Goal: Task Accomplishment & Management: Complete application form

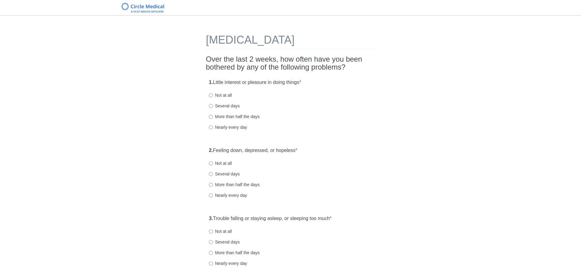
click at [224, 95] on label "Not at all" at bounding box center [220, 95] width 23 height 6
click at [213, 95] on input "Not at all" at bounding box center [211, 95] width 4 height 4
radio input "true"
click at [216, 163] on label "Not at all" at bounding box center [220, 163] width 23 height 6
click at [213, 163] on input "Not at all" at bounding box center [211, 163] width 4 height 4
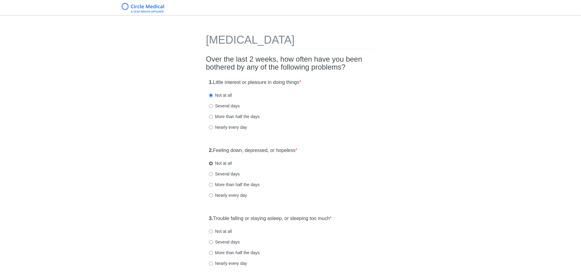
radio input "true"
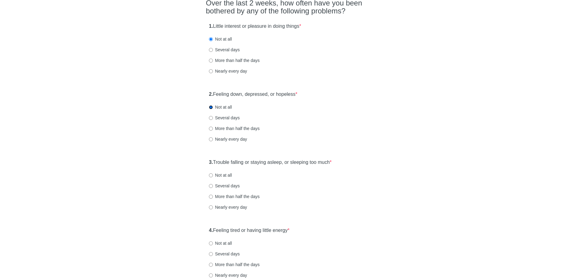
scroll to position [61, 0]
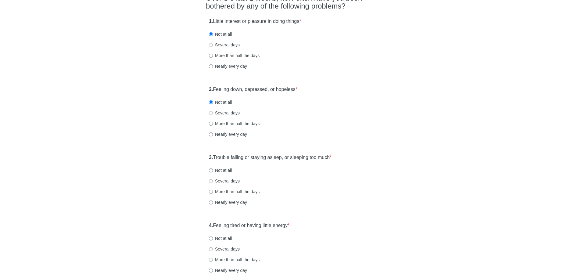
click at [220, 182] on label "Several days" at bounding box center [224, 181] width 31 height 6
click at [213, 182] on input "Several days" at bounding box center [211, 181] width 4 height 4
radio input "true"
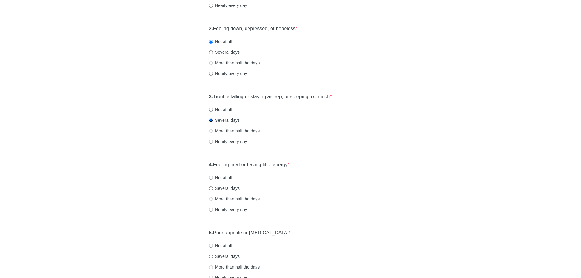
scroll to position [122, 0]
click at [226, 188] on label "Several days" at bounding box center [224, 188] width 31 height 6
click at [213, 188] on input "Several days" at bounding box center [211, 188] width 4 height 4
radio input "true"
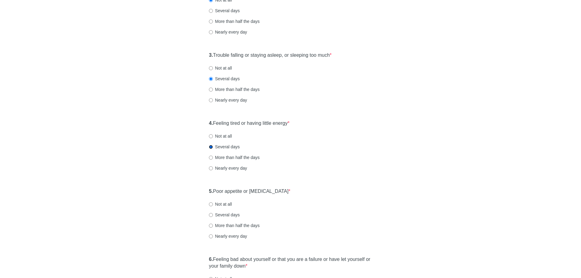
scroll to position [183, 0]
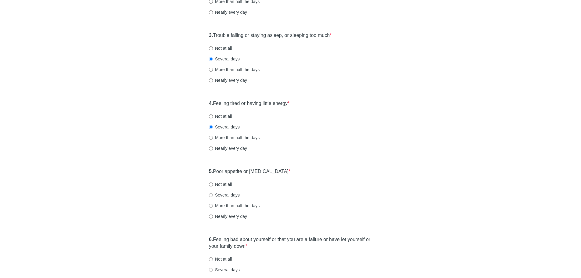
click at [218, 185] on label "Not at all" at bounding box center [220, 184] width 23 height 6
click at [213, 185] on input "Not at all" at bounding box center [211, 184] width 4 height 4
radio input "true"
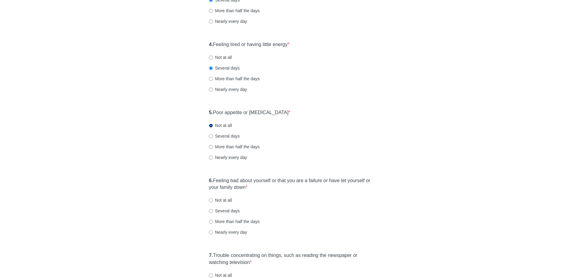
scroll to position [244, 0]
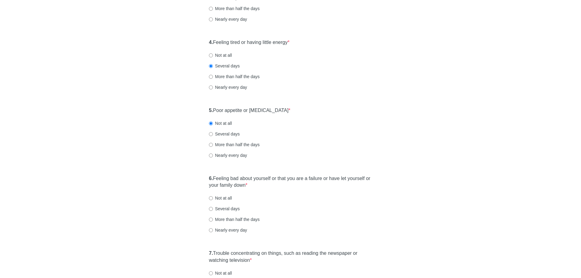
click at [217, 199] on label "Not at all" at bounding box center [220, 198] width 23 height 6
click at [213, 199] on input "Not at all" at bounding box center [211, 198] width 4 height 4
radio input "true"
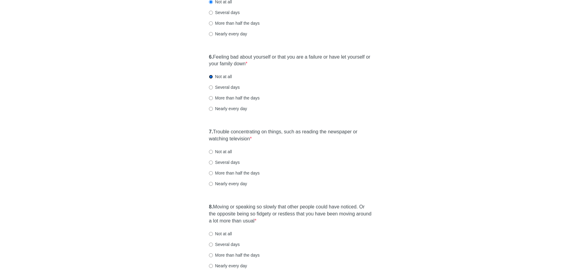
scroll to position [366, 0]
click at [219, 152] on label "Not at all" at bounding box center [220, 151] width 23 height 6
click at [213, 152] on input "Not at all" at bounding box center [211, 151] width 4 height 4
radio input "true"
click at [220, 163] on label "Several days" at bounding box center [224, 162] width 31 height 6
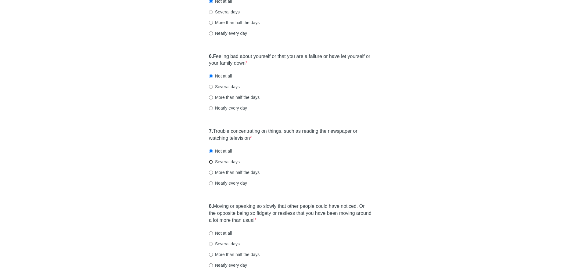
click at [213, 163] on input "Several days" at bounding box center [211, 162] width 4 height 4
radio input "true"
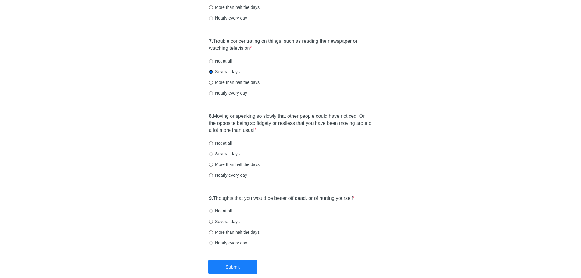
scroll to position [457, 0]
click at [225, 174] on label "Nearly every day" at bounding box center [228, 173] width 38 height 6
click at [213, 174] on input "Nearly every day" at bounding box center [211, 174] width 4 height 4
radio input "true"
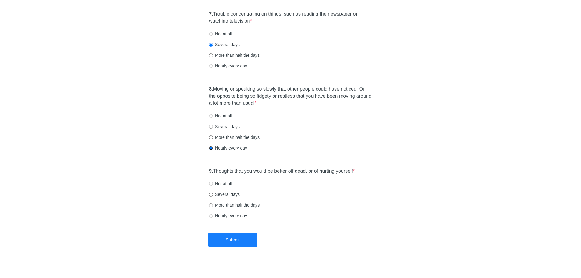
scroll to position [489, 0]
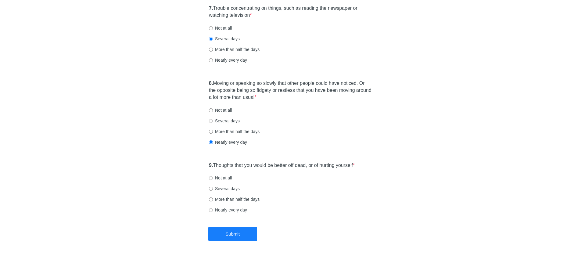
click at [217, 177] on label "Not at all" at bounding box center [220, 178] width 23 height 6
click at [213, 177] on input "Not at all" at bounding box center [211, 178] width 4 height 4
radio input "true"
click at [244, 234] on button "Submit" at bounding box center [232, 234] width 49 height 14
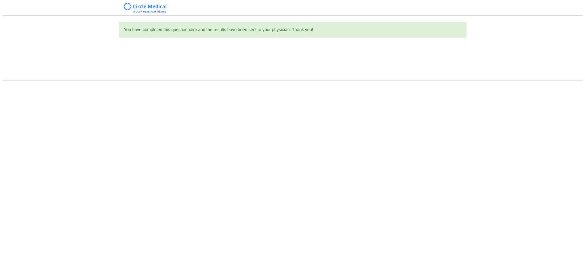
scroll to position [0, 0]
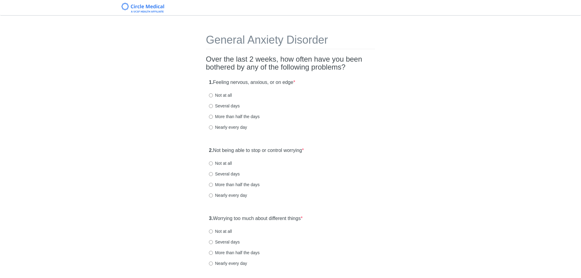
click at [224, 106] on label "Several days" at bounding box center [224, 106] width 31 height 6
click at [213, 106] on input "Several days" at bounding box center [211, 106] width 4 height 4
radio input "true"
click at [222, 163] on label "Not at all" at bounding box center [220, 163] width 23 height 6
click at [213, 163] on input "Not at all" at bounding box center [211, 163] width 4 height 4
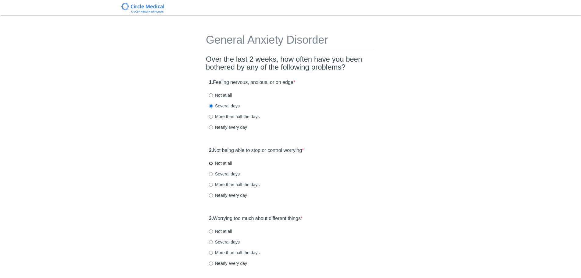
radio input "true"
click at [216, 230] on label "Not at all" at bounding box center [220, 231] width 23 height 6
click at [213, 230] on input "Not at all" at bounding box center [211, 231] width 4 height 4
radio input "true"
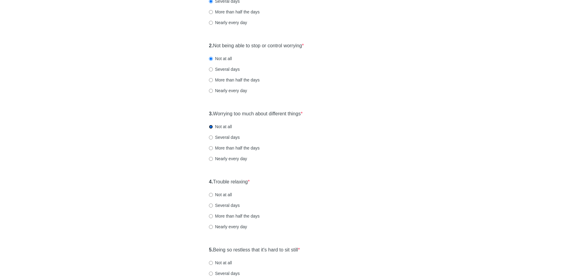
scroll to position [122, 0]
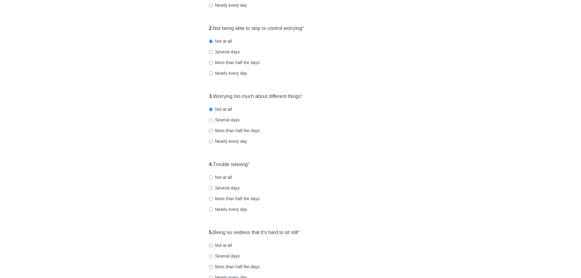
click at [223, 188] on label "Several days" at bounding box center [224, 188] width 31 height 6
click at [213, 188] on input "Several days" at bounding box center [211, 188] width 4 height 4
radio input "true"
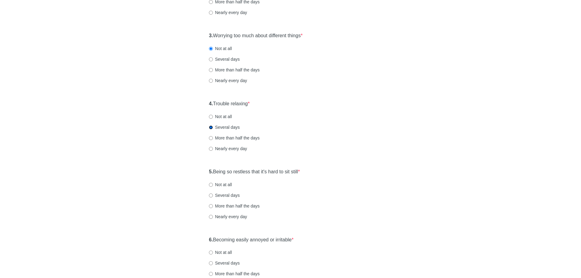
scroll to position [183, 0]
click at [218, 213] on label "Nearly every day" at bounding box center [228, 216] width 38 height 6
click at [213, 214] on input "Nearly every day" at bounding box center [211, 216] width 4 height 4
radio input "true"
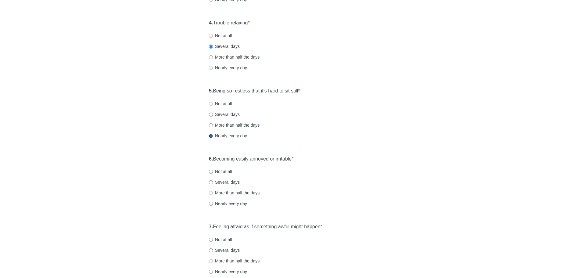
scroll to position [274, 0]
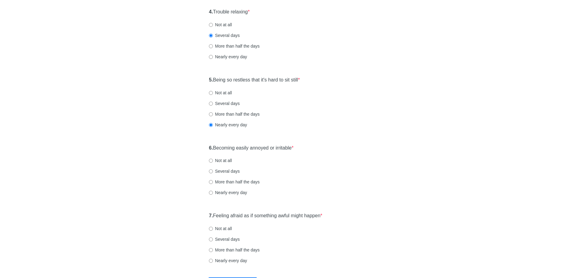
click at [219, 169] on label "Several days" at bounding box center [224, 171] width 31 height 6
click at [213, 169] on input "Several days" at bounding box center [211, 171] width 4 height 4
radio input "true"
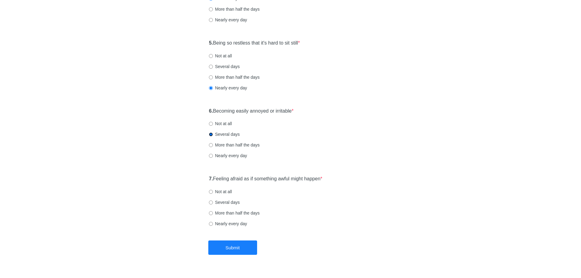
scroll to position [325, 0]
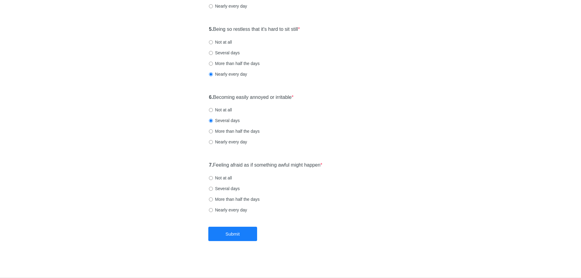
click at [217, 178] on label "Not at all" at bounding box center [220, 178] width 23 height 6
click at [213, 178] on input "Not at all" at bounding box center [211, 178] width 4 height 4
radio input "true"
click at [235, 233] on button "Submit" at bounding box center [232, 234] width 49 height 14
